Goal: Find specific page/section: Find specific page/section

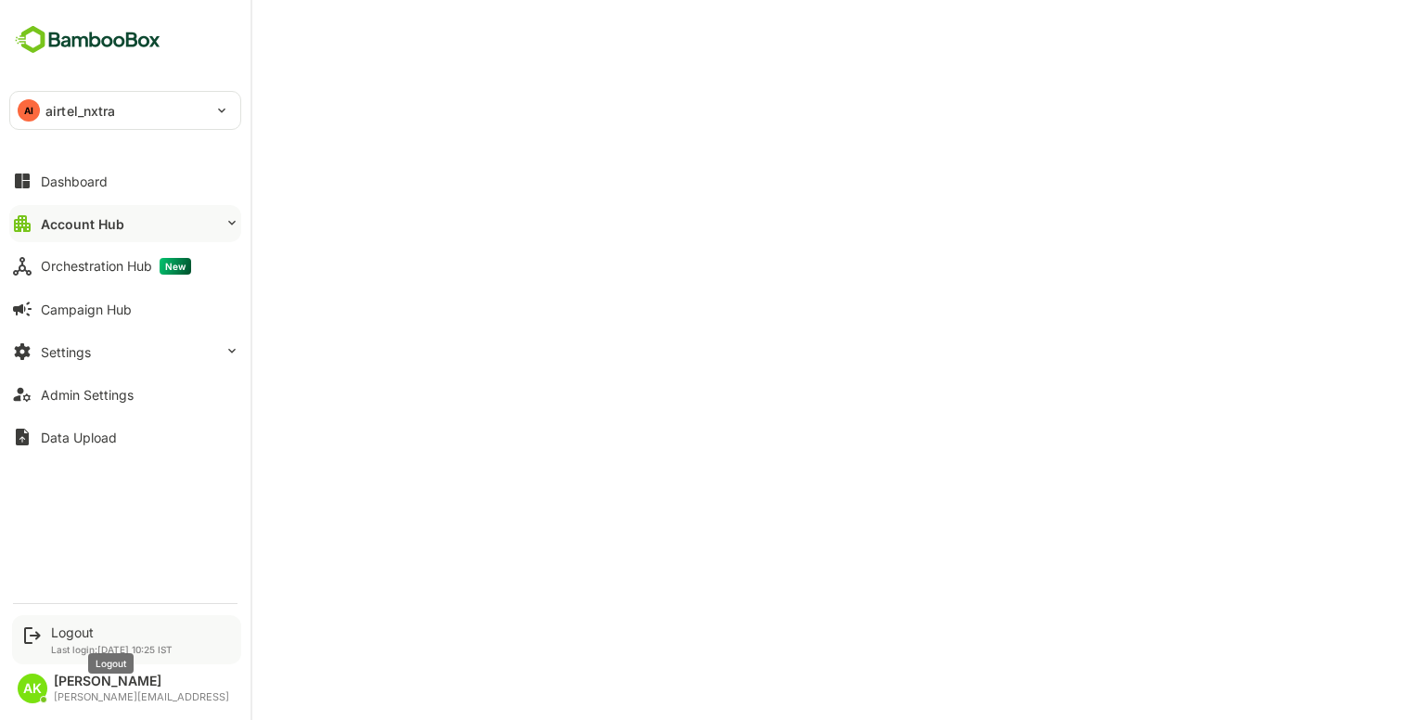
click at [73, 632] on div "Logout" at bounding box center [112, 632] width 122 height 16
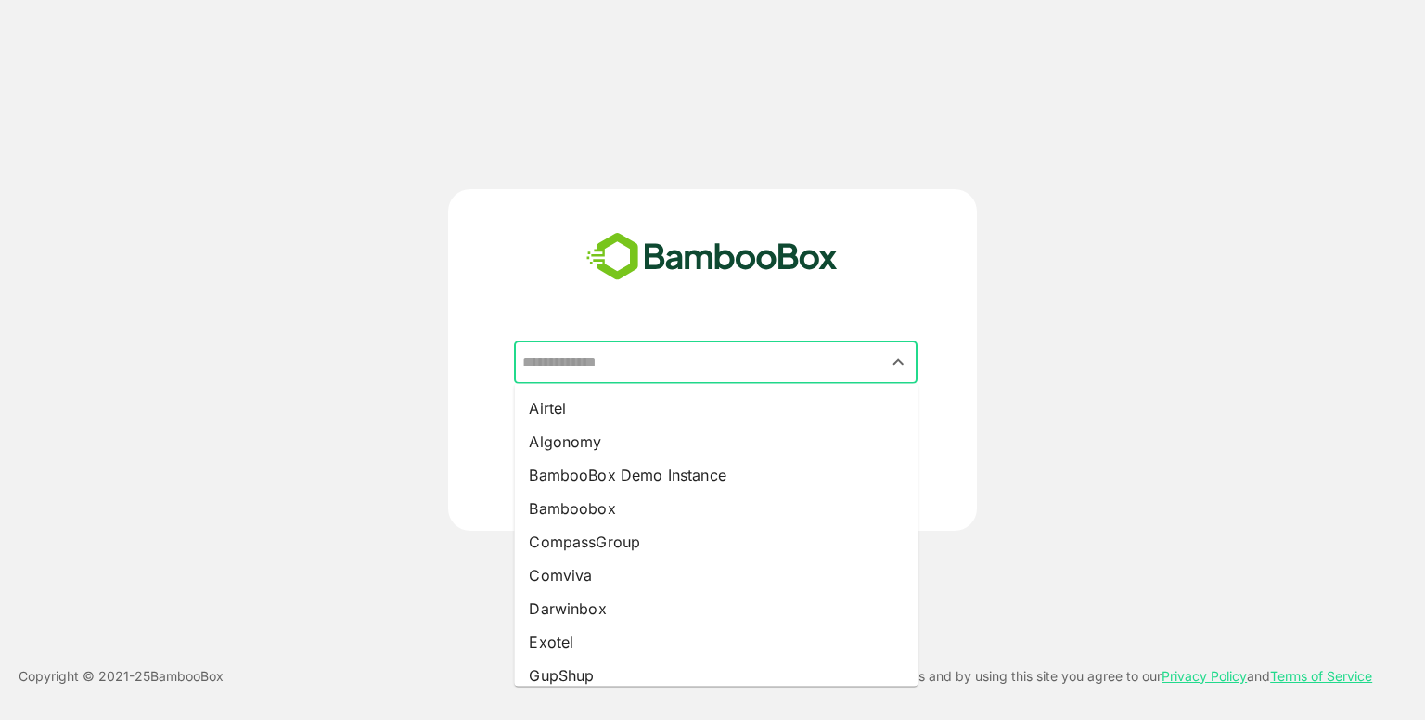
click at [668, 371] on input "text" at bounding box center [716, 362] width 396 height 35
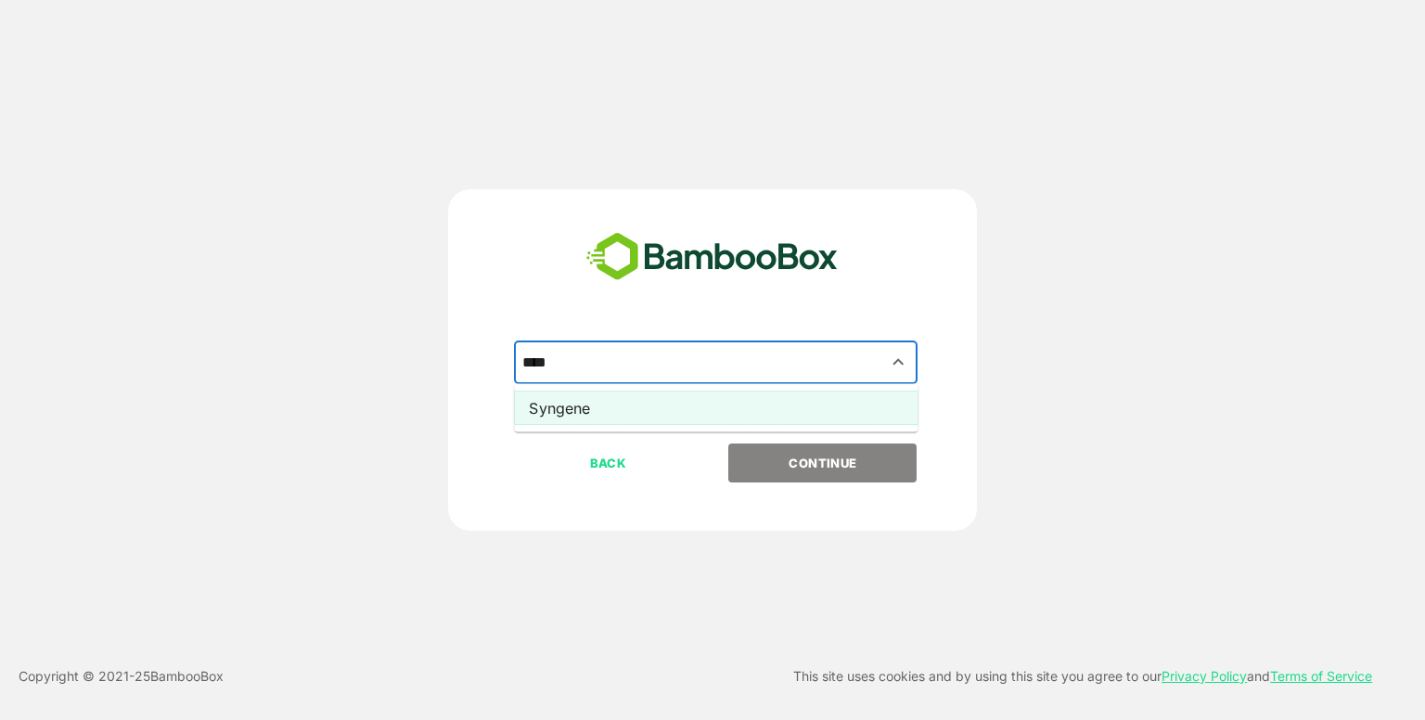
click at [638, 411] on li "Syngene" at bounding box center [716, 407] width 404 height 33
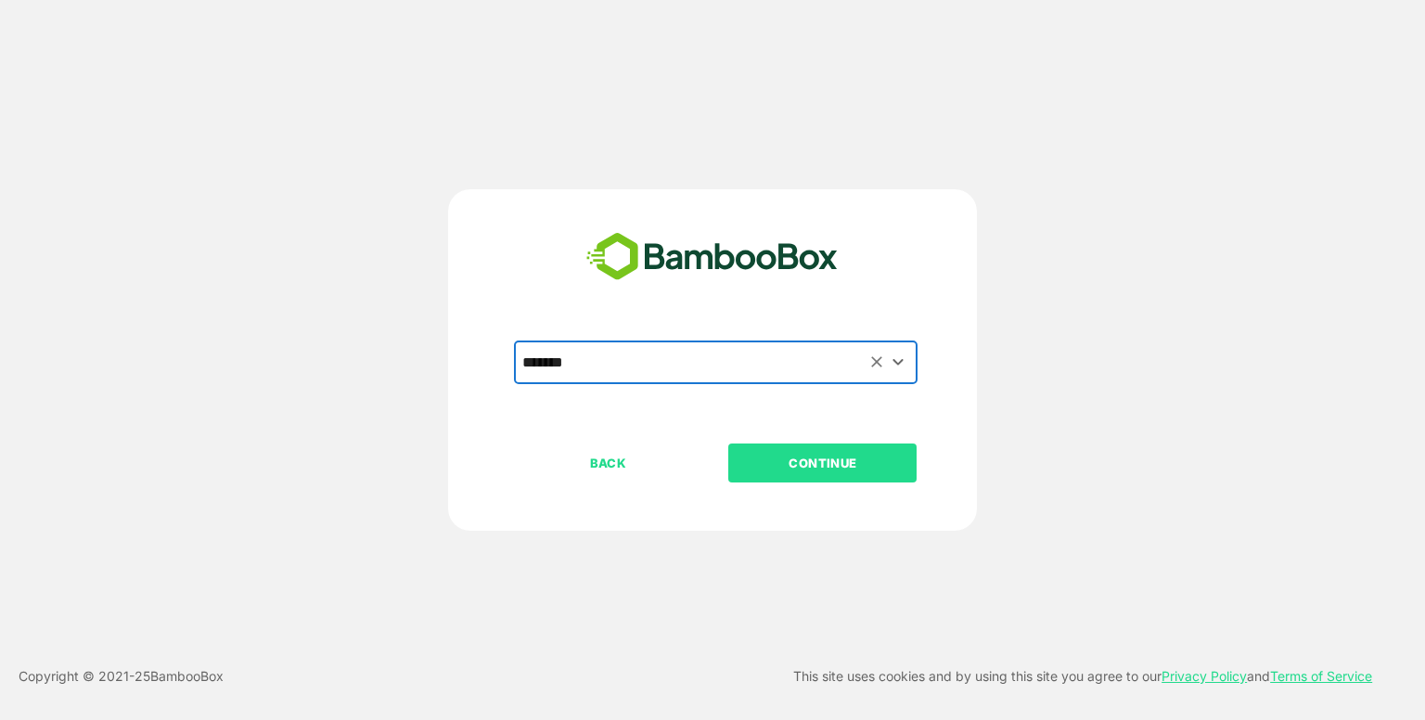
type input "*******"
click at [839, 475] on button "CONTINUE" at bounding box center [822, 462] width 188 height 39
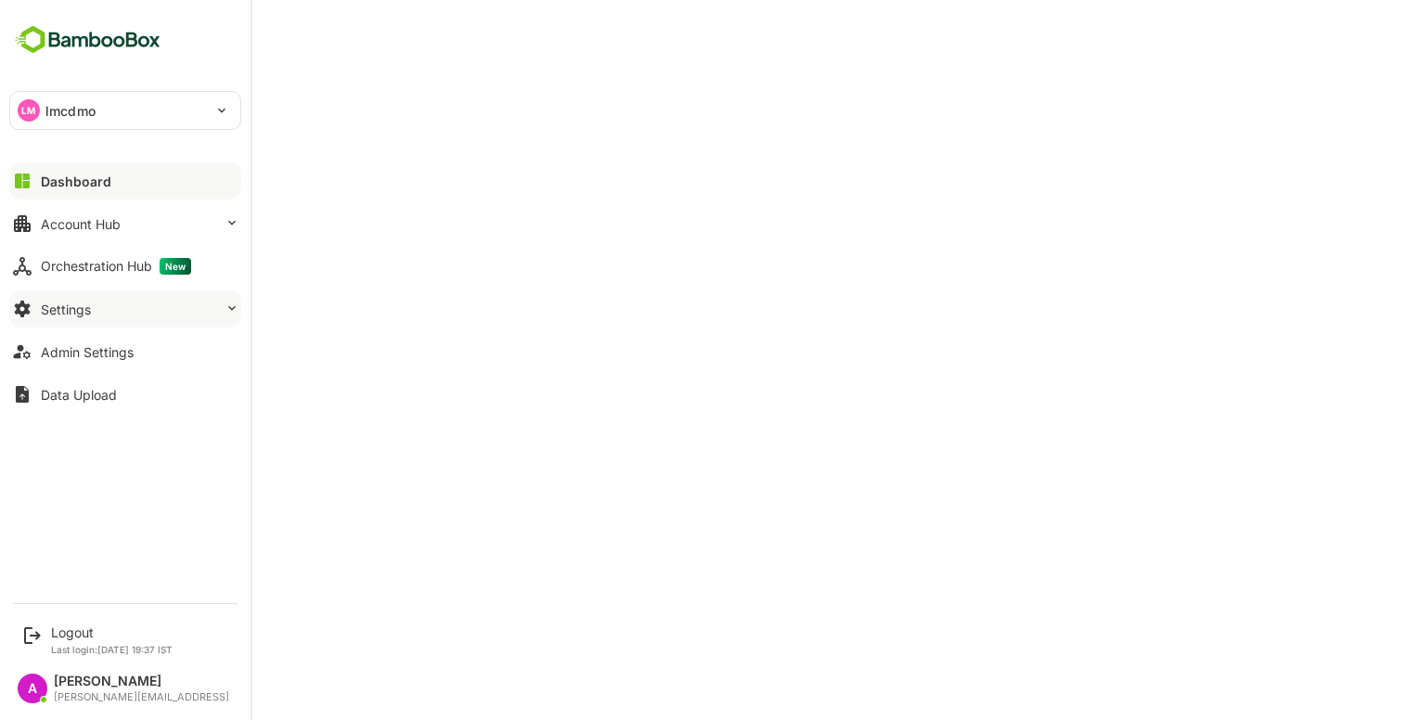
click at [121, 301] on button "Settings" at bounding box center [125, 308] width 232 height 37
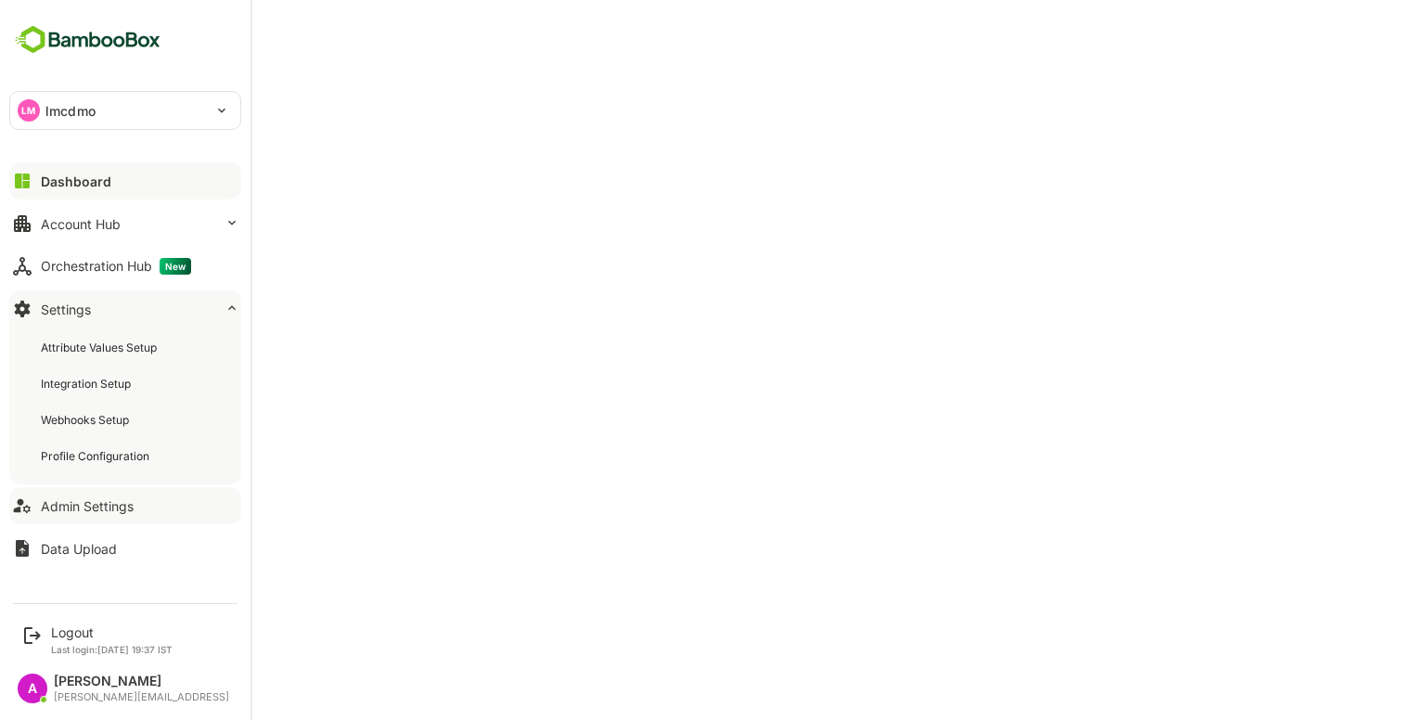
click at [63, 487] on button "Admin Settings" at bounding box center [125, 505] width 232 height 37
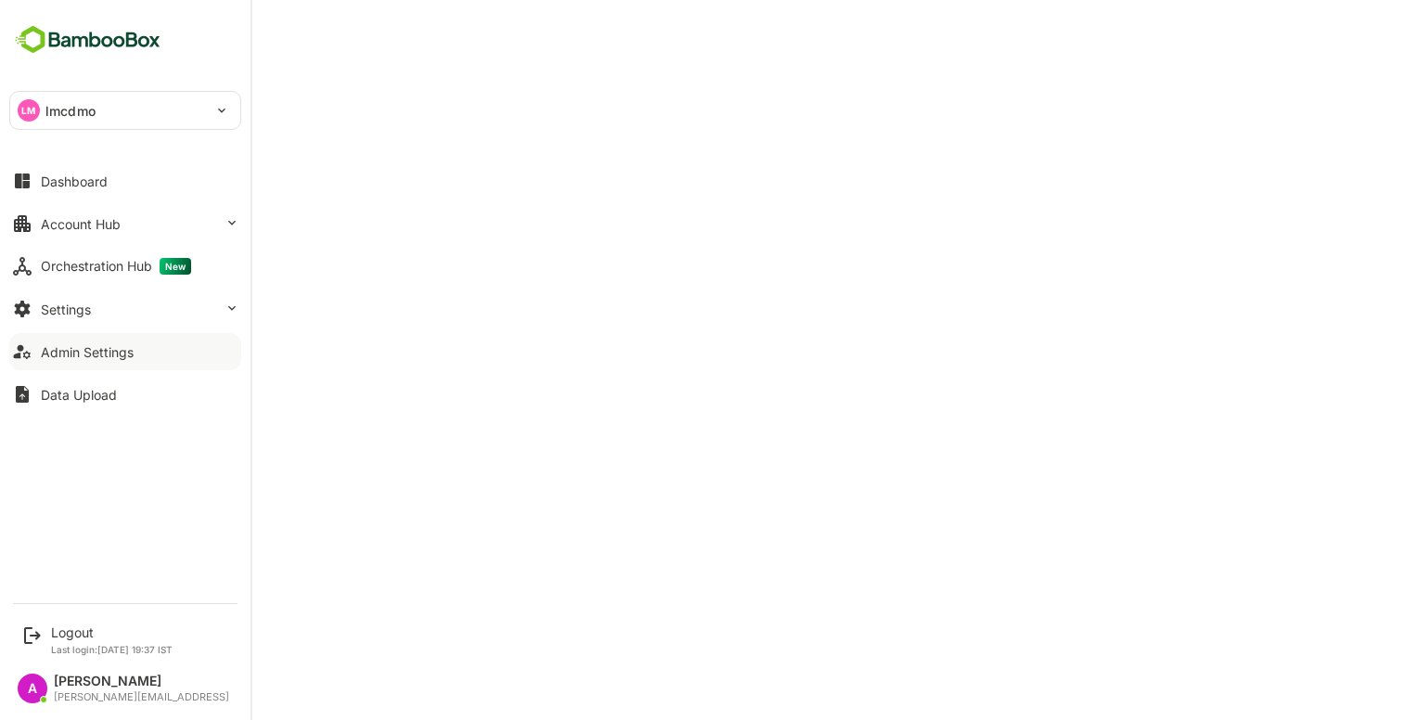
click at [67, 355] on div "Admin Settings" at bounding box center [87, 352] width 93 height 16
